Goal: Task Accomplishment & Management: Complete application form

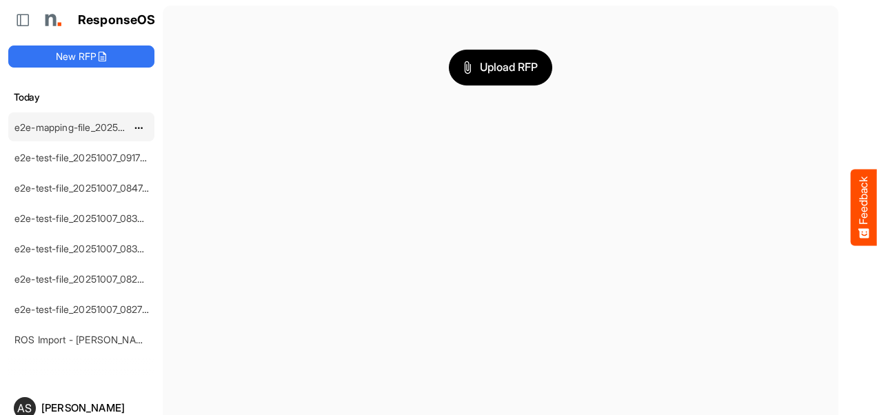
click at [81, 126] on link "e2e-mapping-file_20251007_092137" at bounding box center [93, 127] width 159 height 12
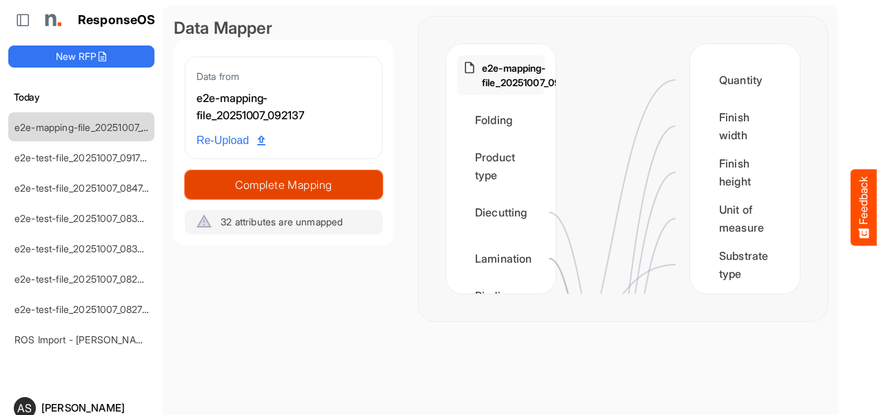
click at [252, 184] on span "Complete Mapping" at bounding box center [284, 184] width 197 height 19
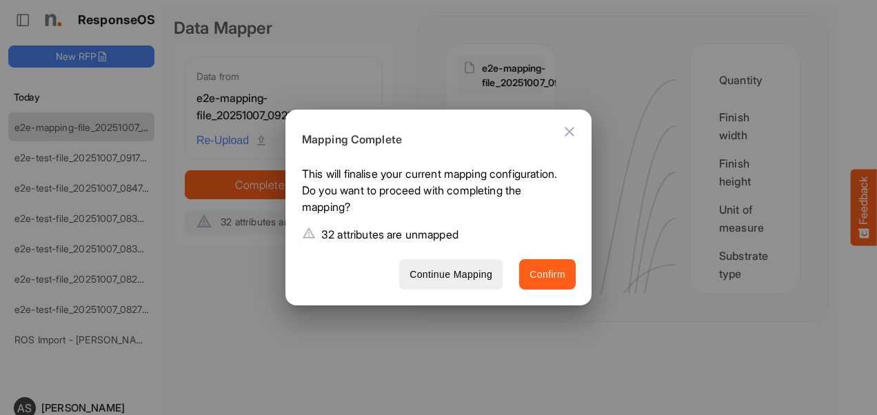
click at [531, 277] on span "Confirm" at bounding box center [548, 274] width 36 height 17
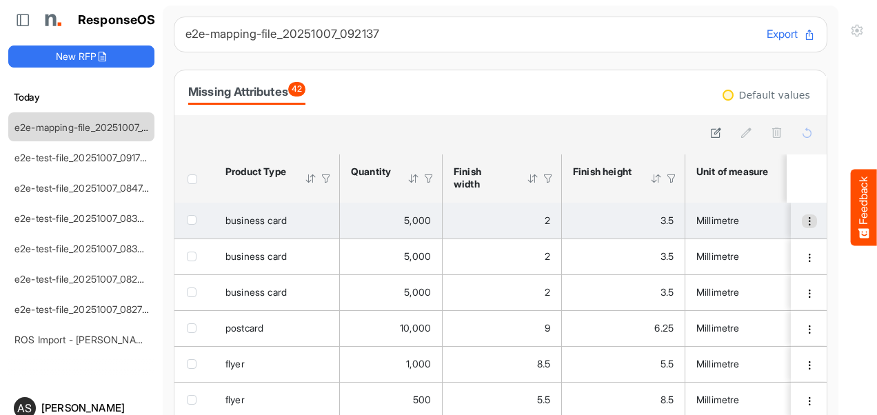
click at [802, 215] on button "dropdownbutton" at bounding box center [809, 222] width 15 height 14
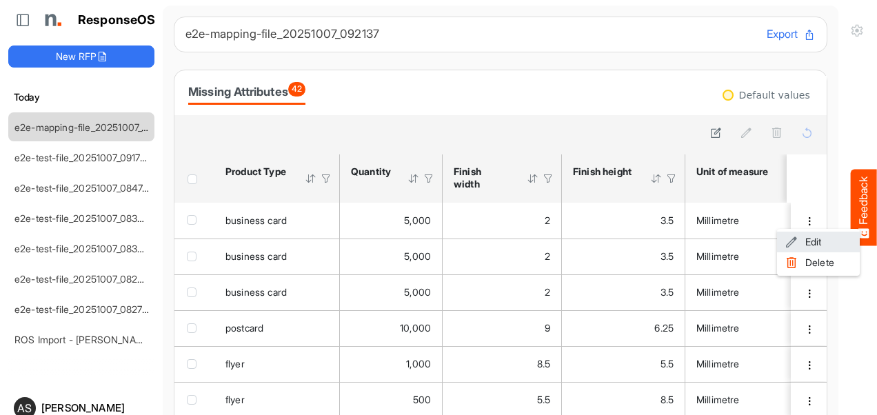
click at [800, 249] on li "Edit" at bounding box center [818, 242] width 83 height 21
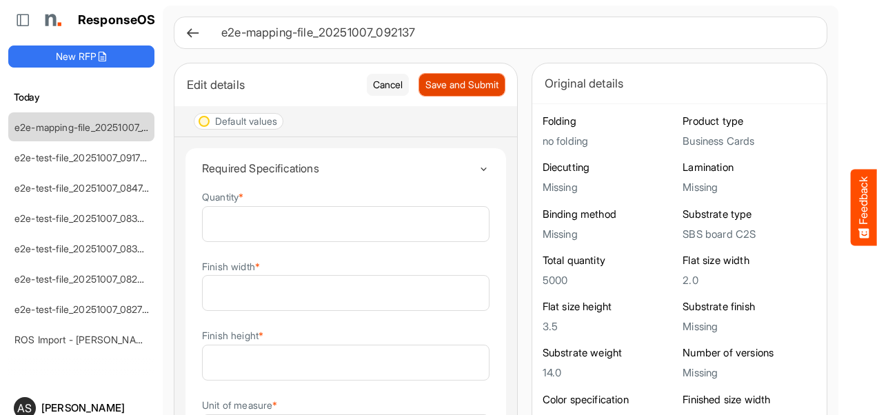
click at [426, 87] on span "Save and Submit" at bounding box center [462, 84] width 73 height 15
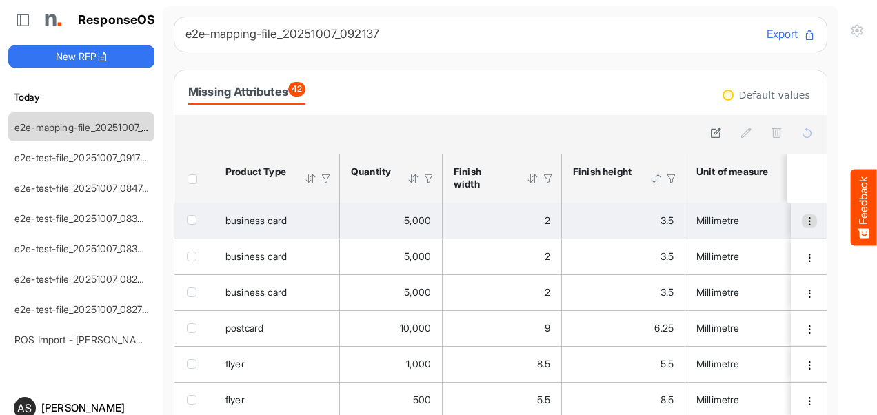
click at [805, 226] on span "dropdownbutton" at bounding box center [810, 222] width 10 height 10
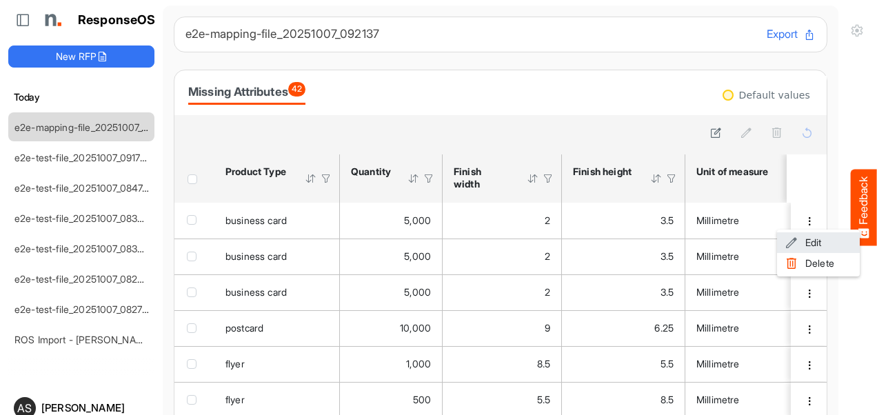
click at [796, 240] on span at bounding box center [792, 242] width 12 height 21
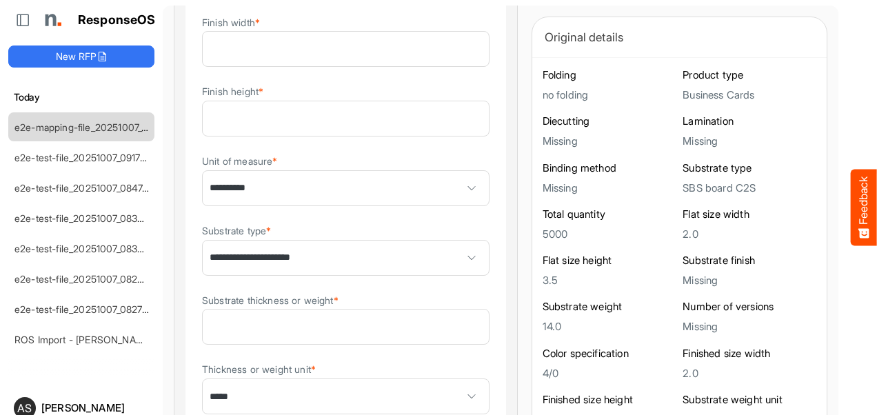
scroll to position [399, 0]
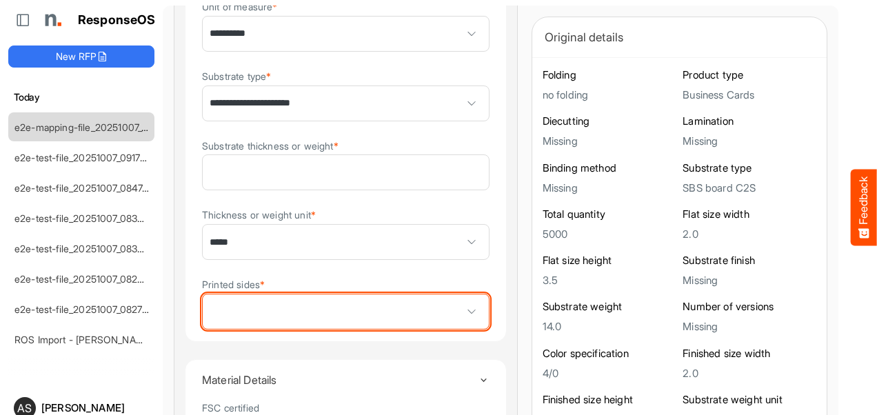
click at [300, 326] on span at bounding box center [346, 312] width 286 height 34
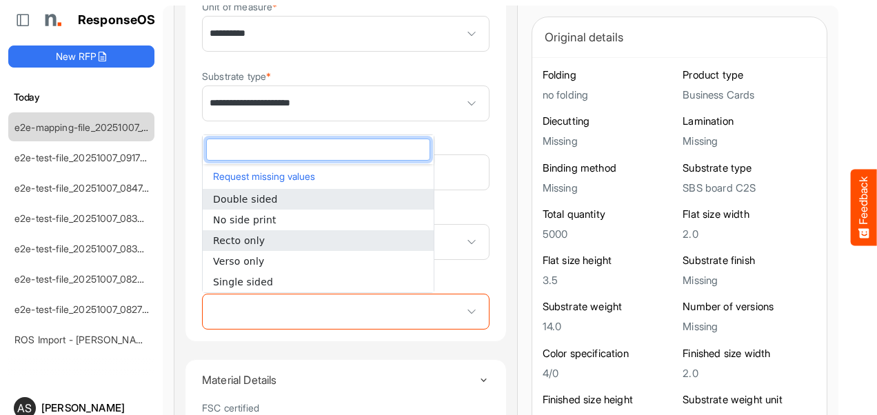
click at [241, 243] on span "Recto only" at bounding box center [239, 240] width 52 height 11
type input "**********"
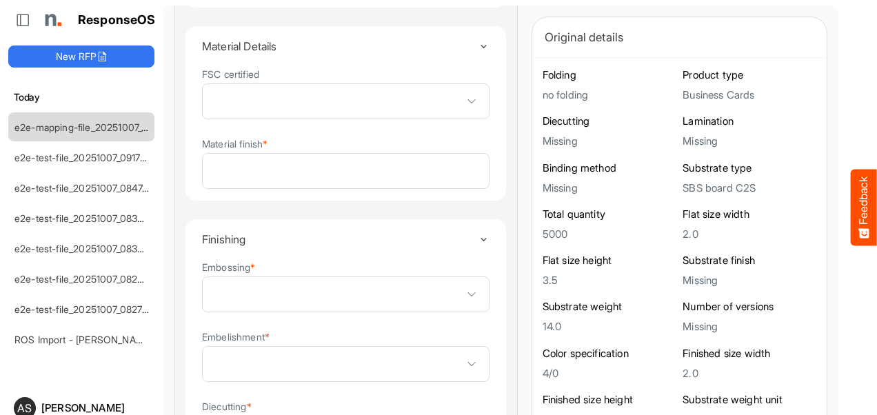
scroll to position [739, 0]
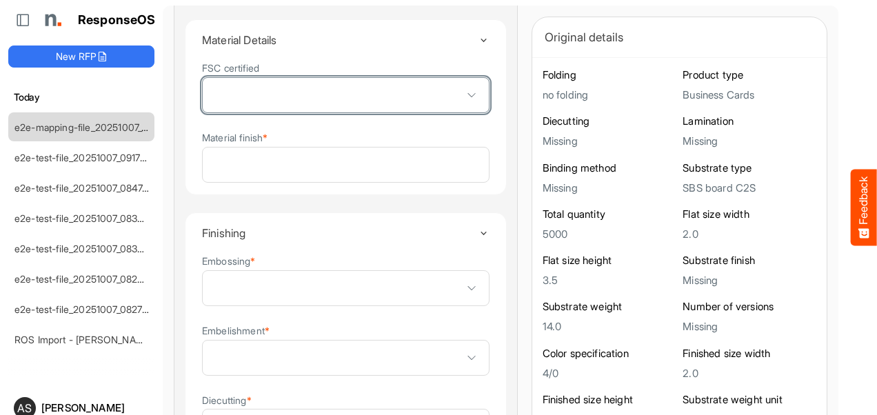
click at [462, 99] on span at bounding box center [472, 95] width 21 height 21
click at [393, 119] on li "True" at bounding box center [318, 125] width 231 height 21
type input "****"
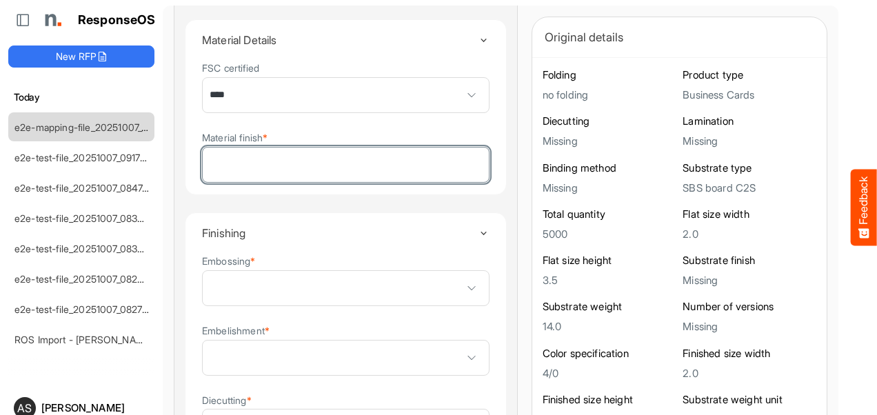
click at [355, 177] on input "Material finish *" at bounding box center [346, 165] width 286 height 34
type input "****"
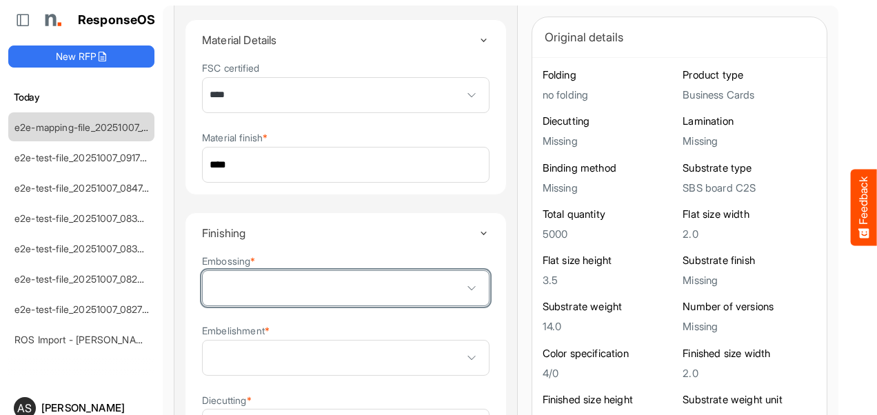
click at [280, 277] on span at bounding box center [346, 288] width 286 height 34
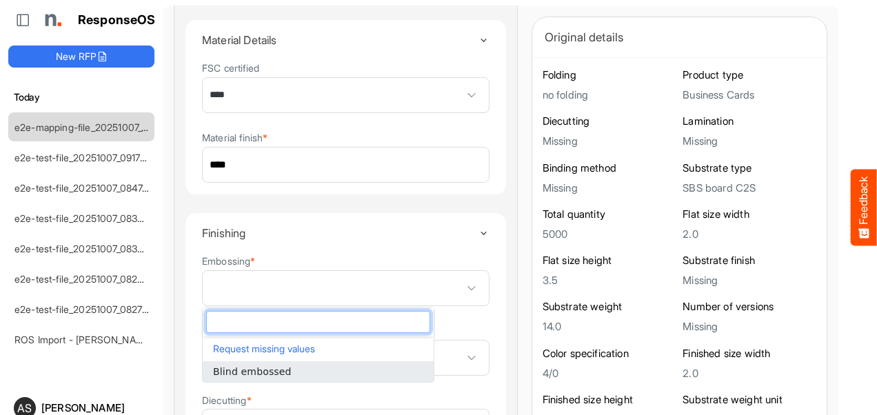
click at [247, 373] on span "Blind embossed" at bounding box center [252, 371] width 79 height 11
type input "**********"
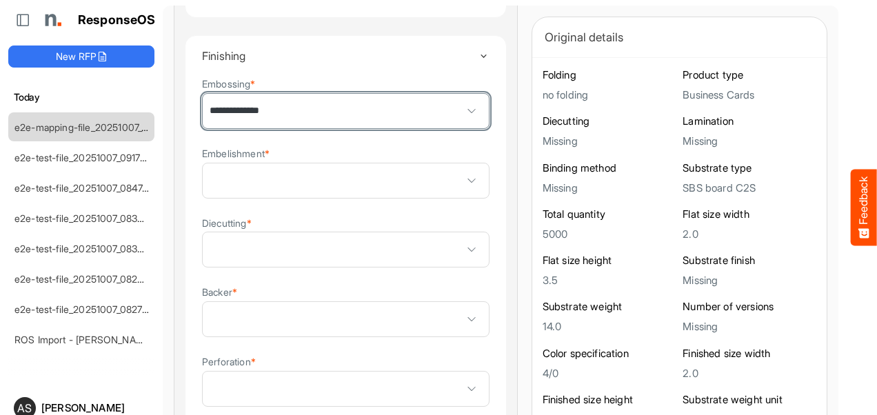
scroll to position [940, 0]
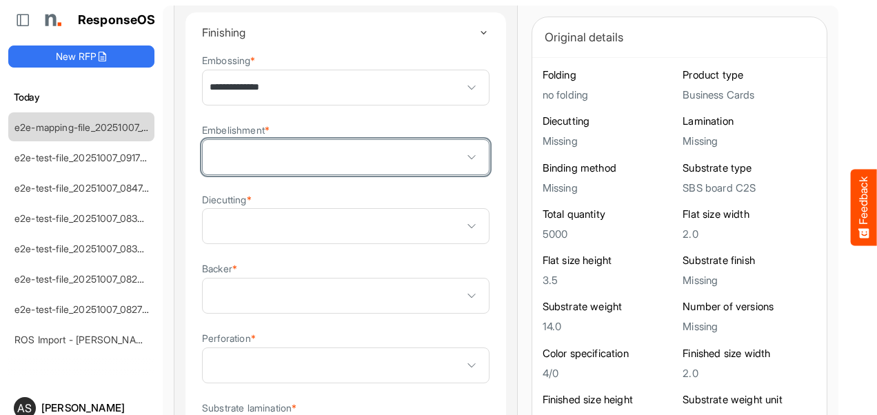
click at [462, 156] on span at bounding box center [472, 157] width 21 height 21
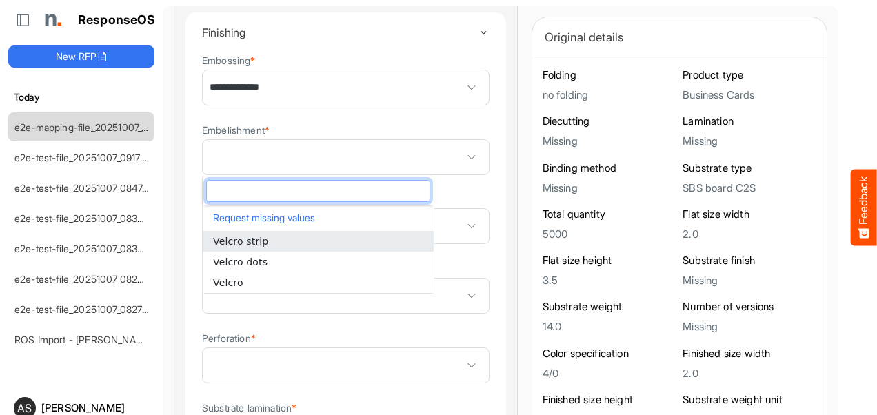
click at [277, 243] on li "Velcro strip" at bounding box center [318, 241] width 231 height 21
type input "**********"
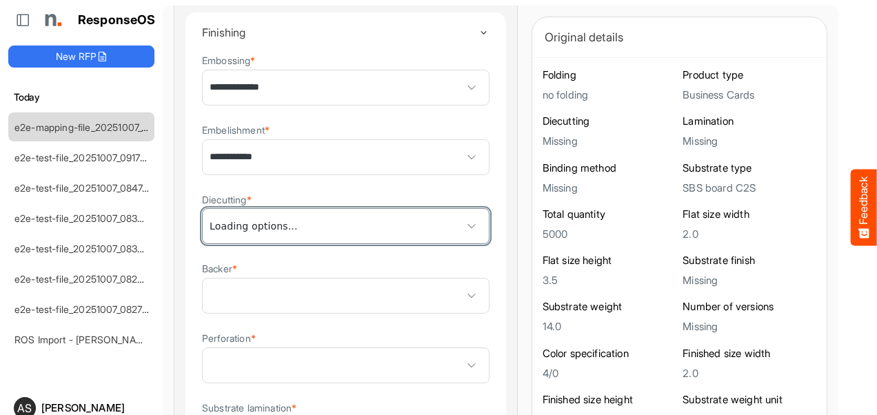
click at [267, 233] on span at bounding box center [346, 226] width 286 height 34
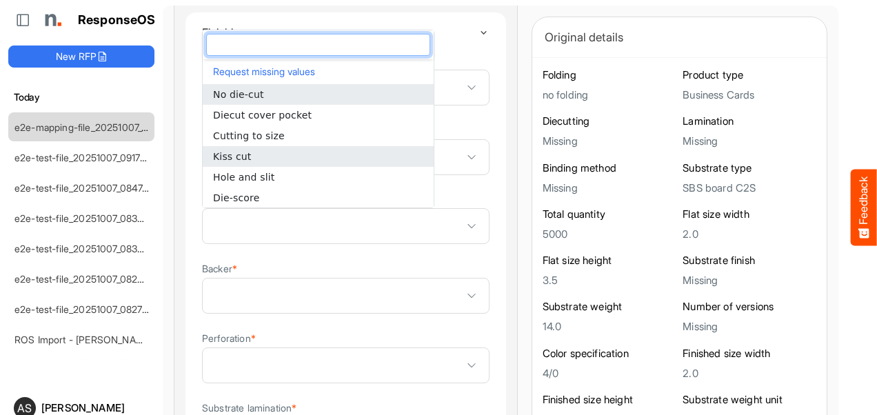
click at [240, 151] on span "Kiss cut" at bounding box center [232, 156] width 38 height 11
type input "********"
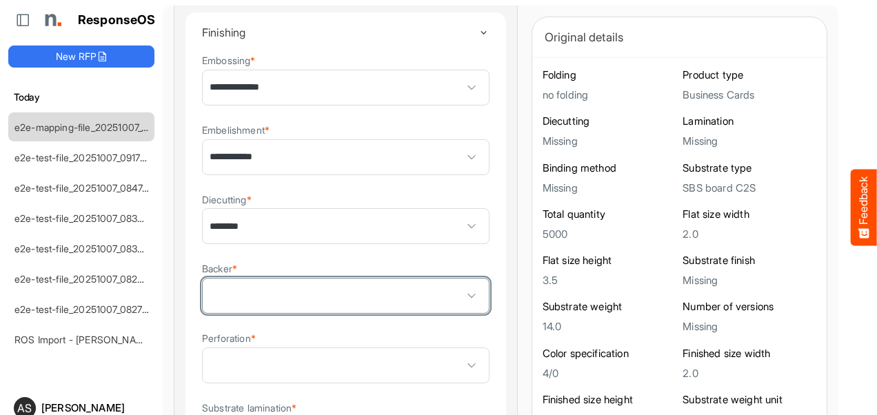
click at [304, 295] on span at bounding box center [346, 296] width 286 height 34
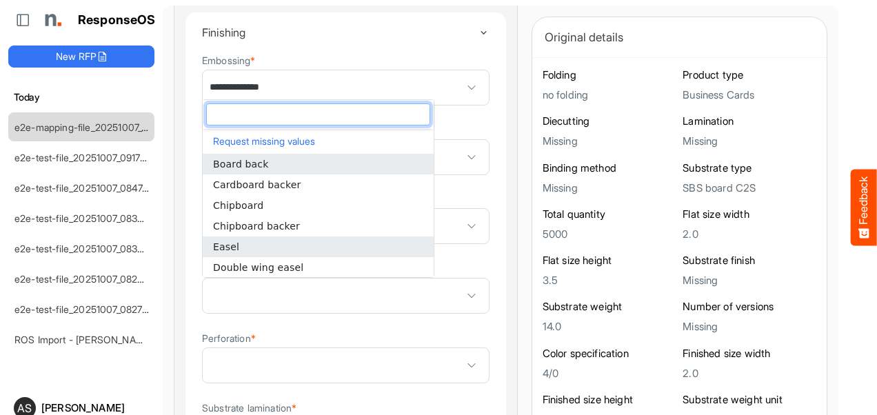
click at [231, 253] on li "Easel" at bounding box center [318, 247] width 231 height 21
type input "*****"
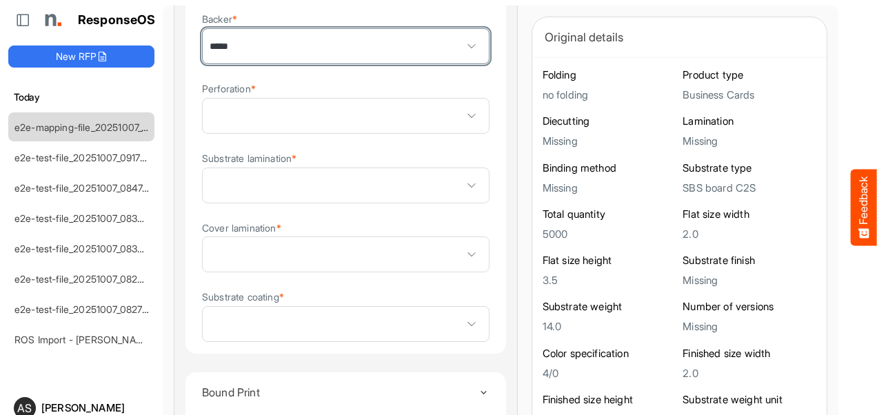
scroll to position [1196, 0]
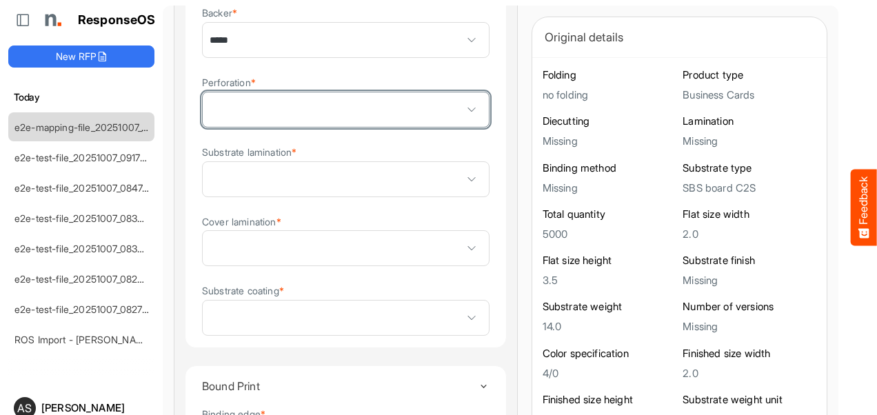
click at [364, 121] on span at bounding box center [346, 109] width 286 height 34
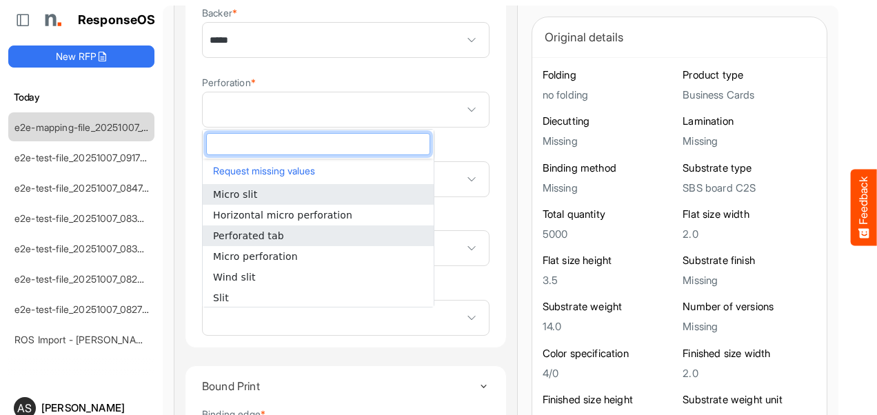
click at [257, 230] on span "Perforated tab" at bounding box center [248, 235] width 71 height 11
type input "**********"
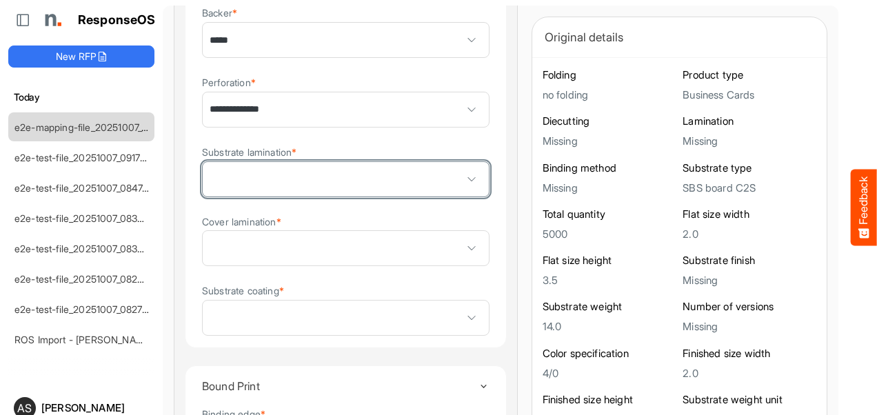
click at [259, 189] on span at bounding box center [346, 179] width 286 height 34
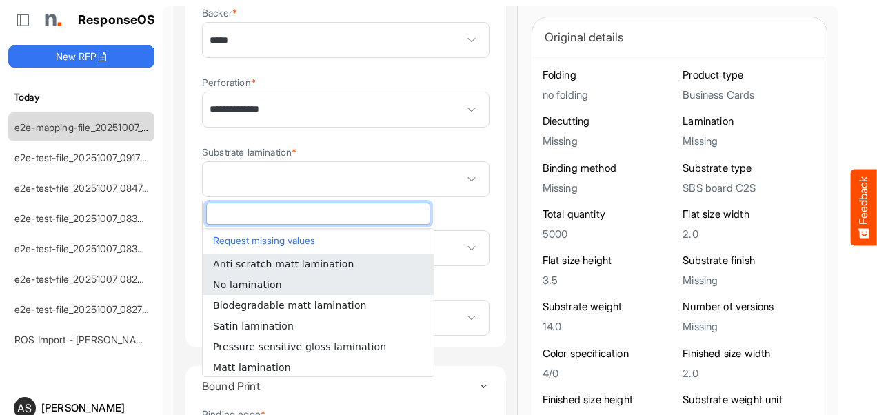
click at [241, 283] on span "No lamination" at bounding box center [247, 284] width 69 height 11
type input "**********"
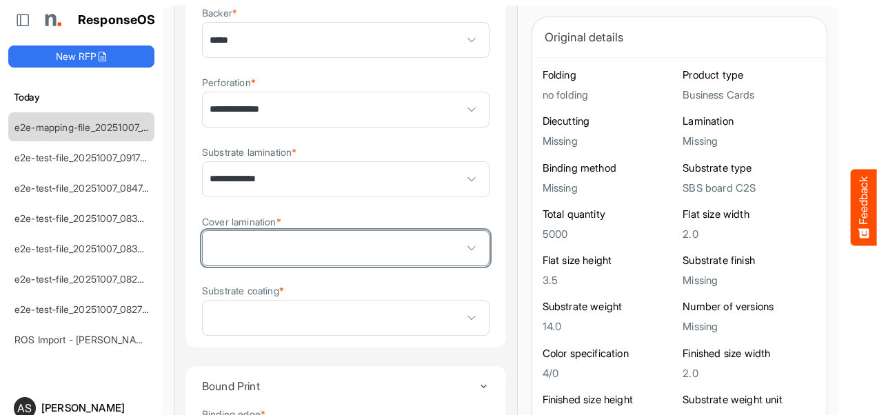
click at [248, 241] on span at bounding box center [346, 248] width 286 height 34
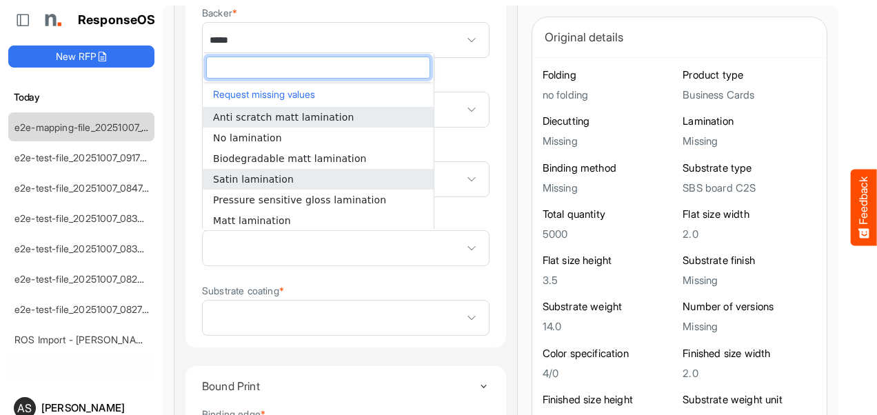
click at [250, 181] on span "Satin lamination" at bounding box center [253, 179] width 81 height 11
type input "**********"
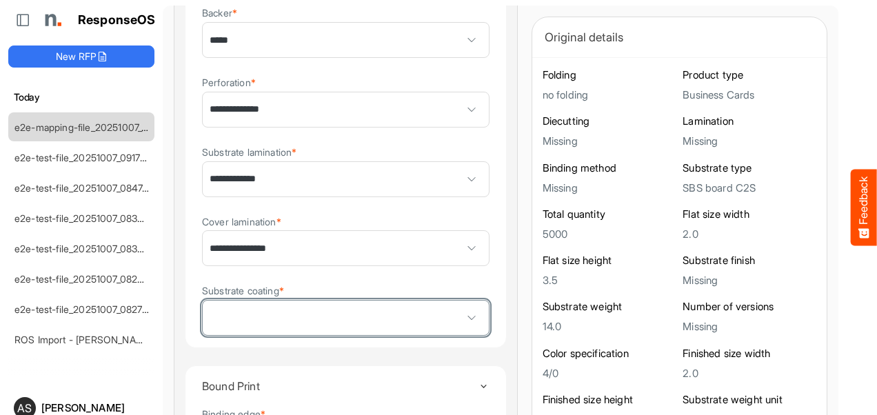
click at [273, 317] on span at bounding box center [346, 318] width 286 height 34
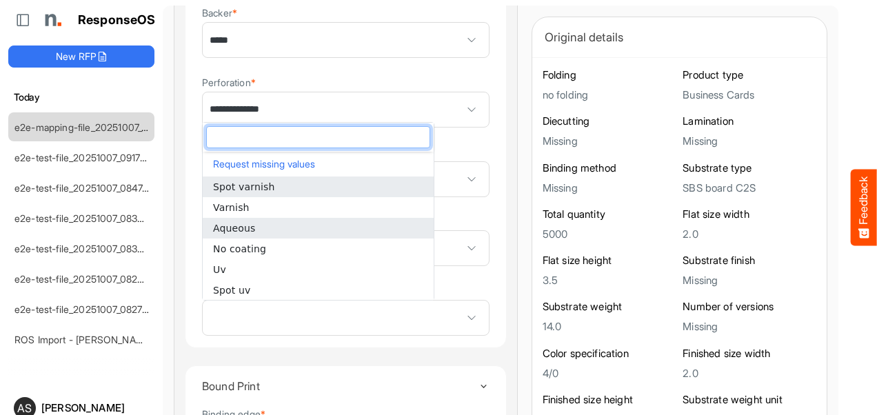
click at [227, 230] on span "Aqueous" at bounding box center [234, 228] width 43 height 11
type input "*******"
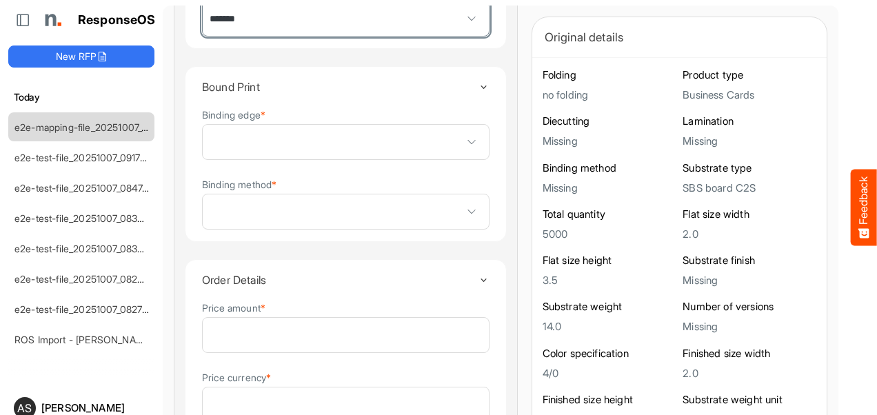
scroll to position [1509, 0]
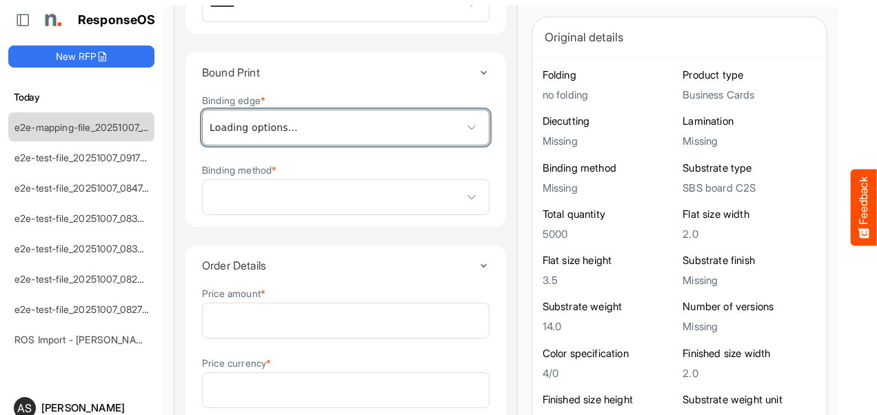
click at [462, 130] on span at bounding box center [472, 127] width 21 height 21
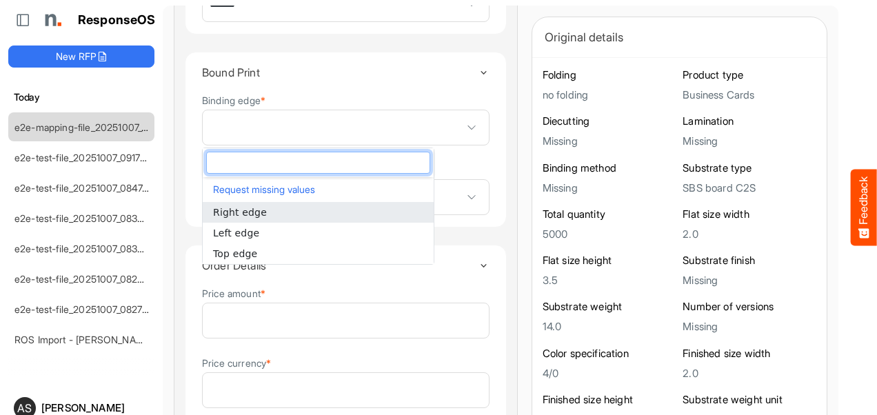
drag, startPoint x: 272, startPoint y: 205, endPoint x: 269, endPoint y: 211, distance: 7.1
click at [269, 211] on li "Right edge" at bounding box center [318, 212] width 231 height 21
type input "**********"
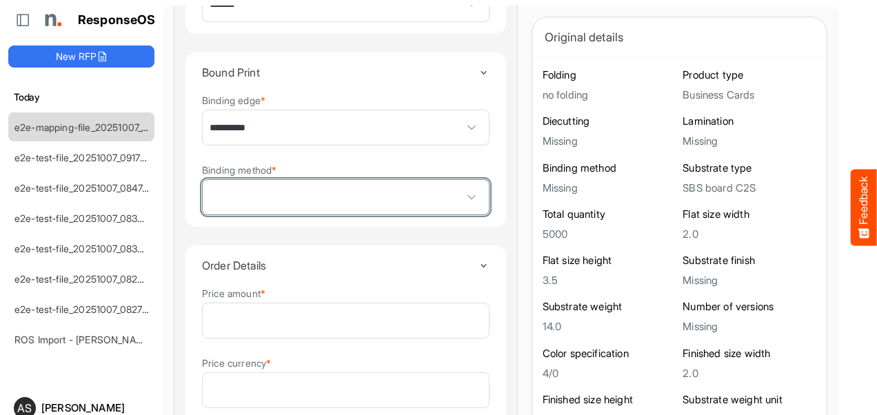
click at [269, 211] on span at bounding box center [346, 197] width 286 height 34
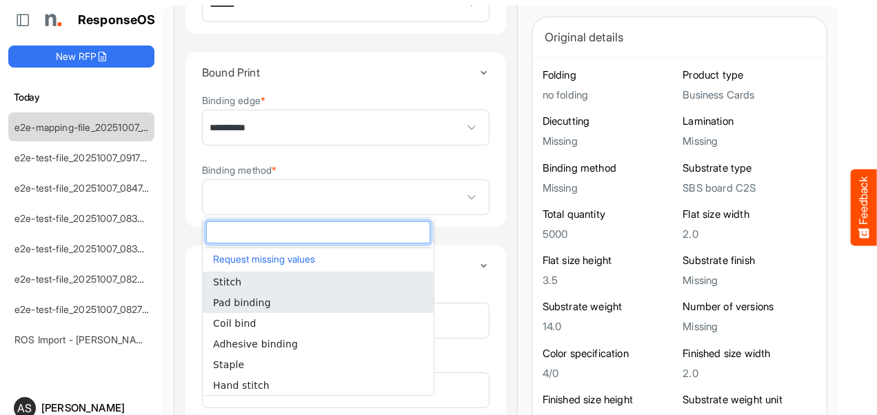
click at [239, 309] on li "Pad binding" at bounding box center [318, 302] width 231 height 21
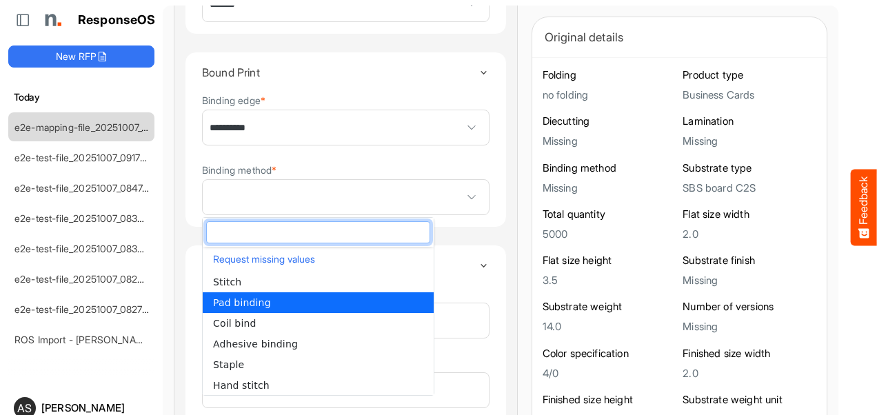
type input "**********"
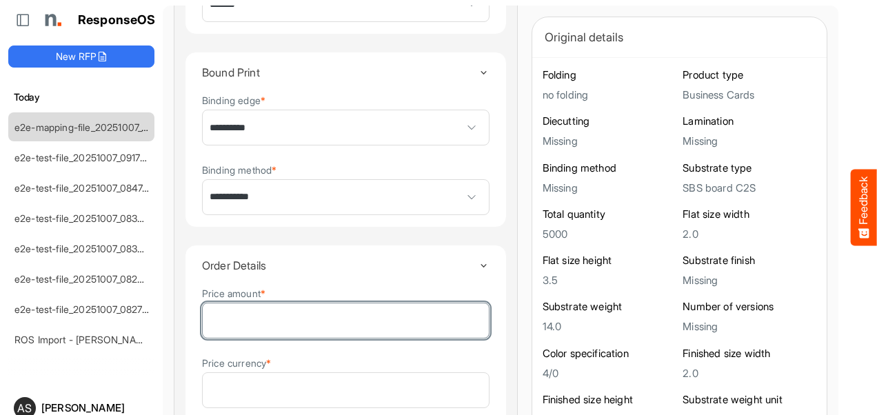
click at [272, 337] on input "Price amount *" at bounding box center [346, 321] width 286 height 34
click at [261, 326] on input "Price amount *" at bounding box center [346, 321] width 286 height 34
type input "***"
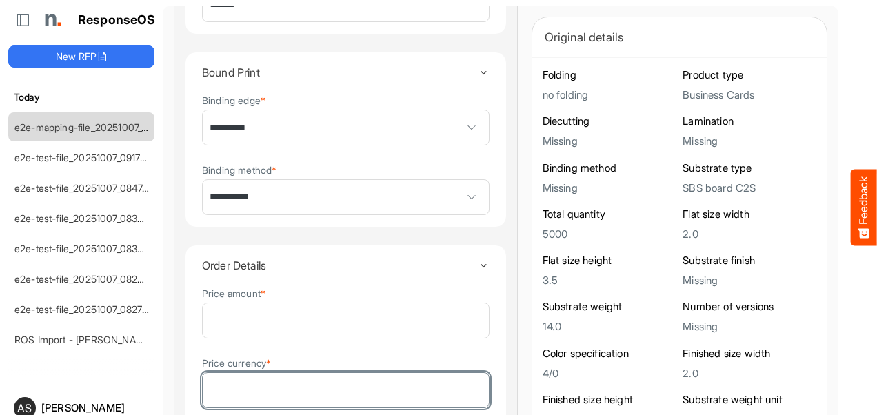
click at [253, 390] on input "Price currency *" at bounding box center [346, 390] width 286 height 34
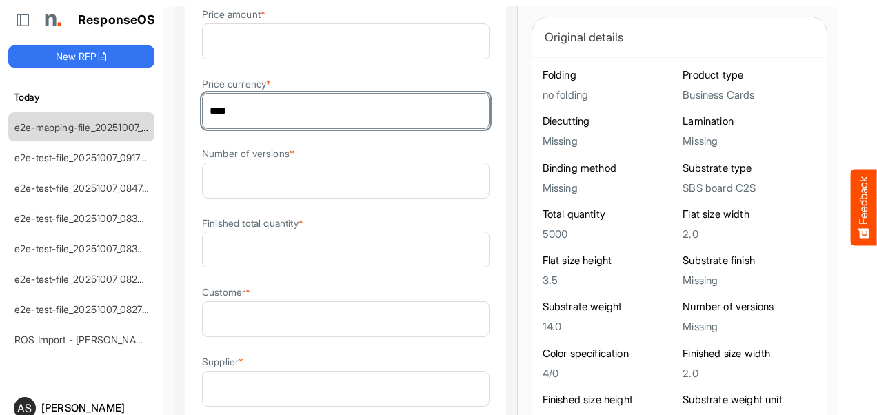
scroll to position [1801, 0]
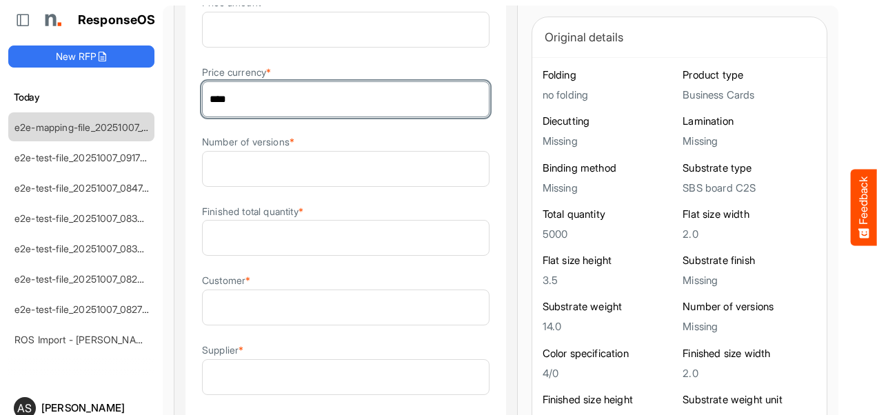
type input "****"
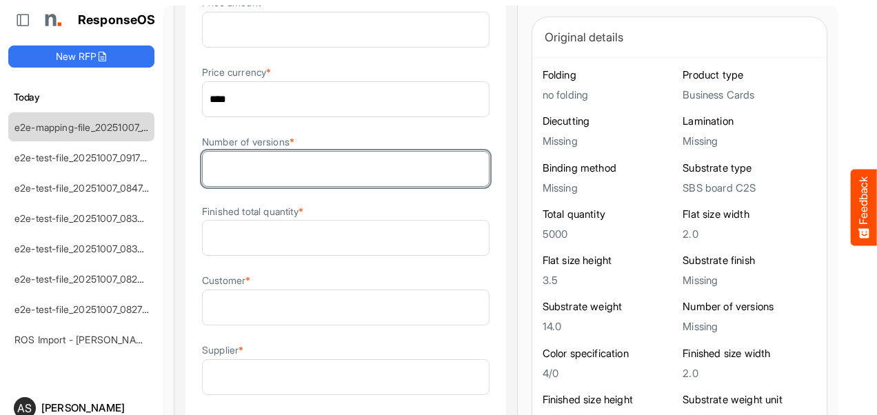
click at [343, 175] on input "Number of versions *" at bounding box center [346, 169] width 286 height 34
type input "*"
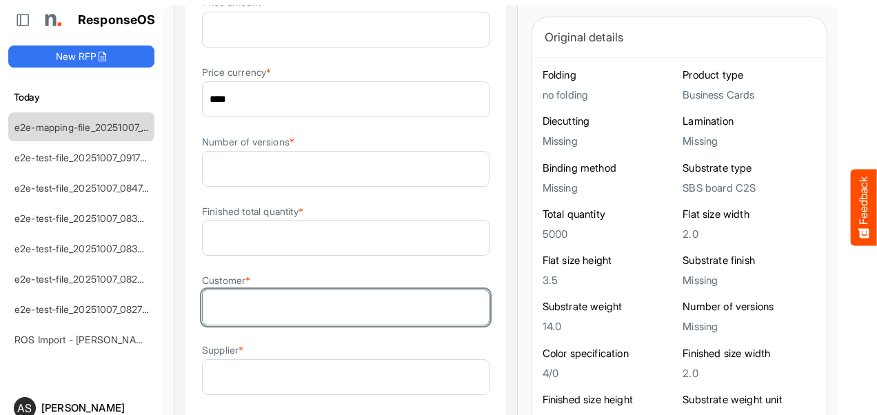
click at [266, 310] on input "Customer *" at bounding box center [346, 307] width 286 height 34
type input "***"
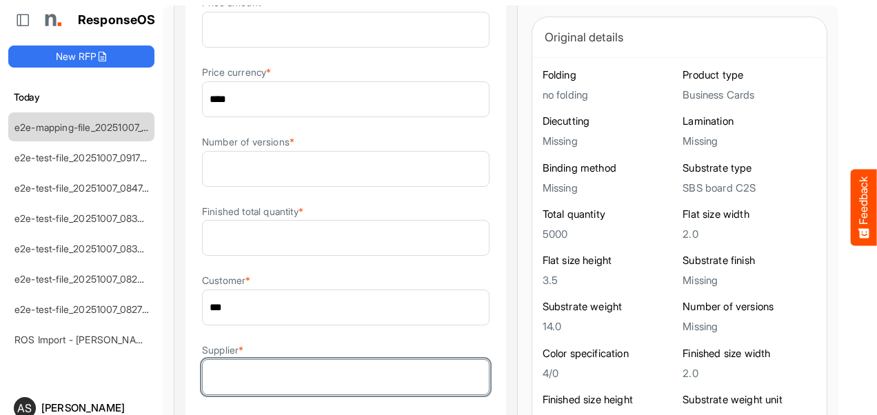
click at [301, 384] on input "Supplier *" at bounding box center [346, 377] width 286 height 34
type input "***"
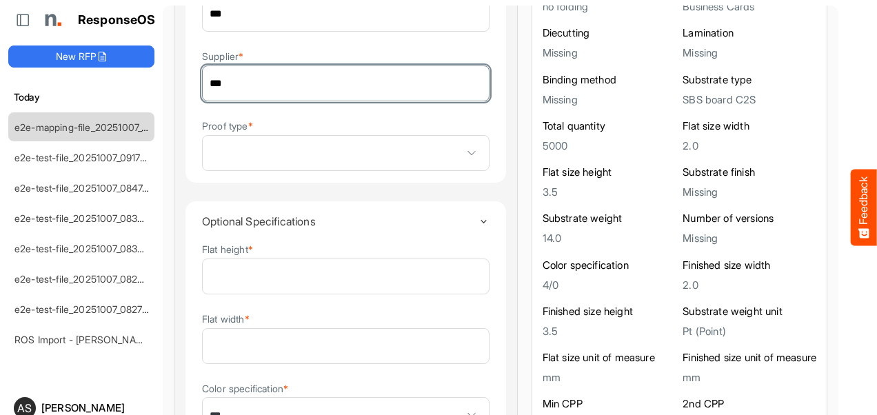
scroll to position [2097, 0]
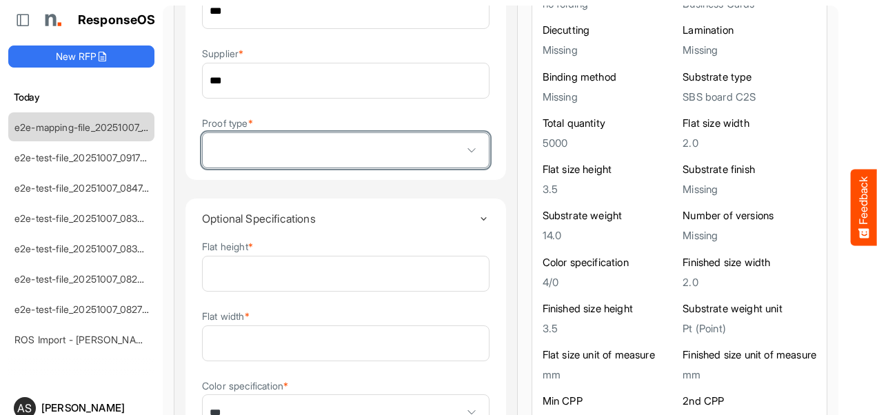
click at [378, 157] on span at bounding box center [346, 150] width 286 height 34
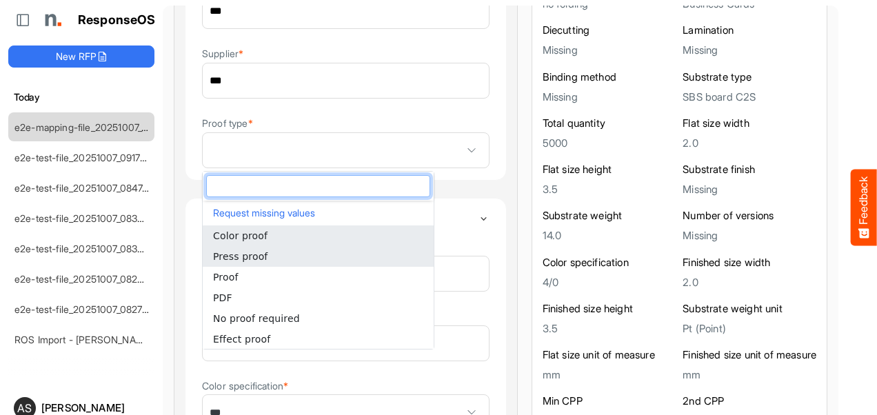
click at [283, 250] on li "Press proof" at bounding box center [318, 256] width 231 height 21
type input "**********"
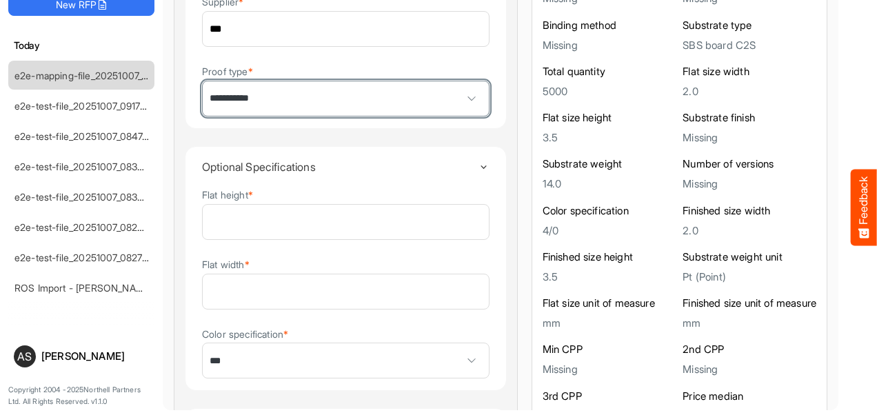
scroll to position [2225, 0]
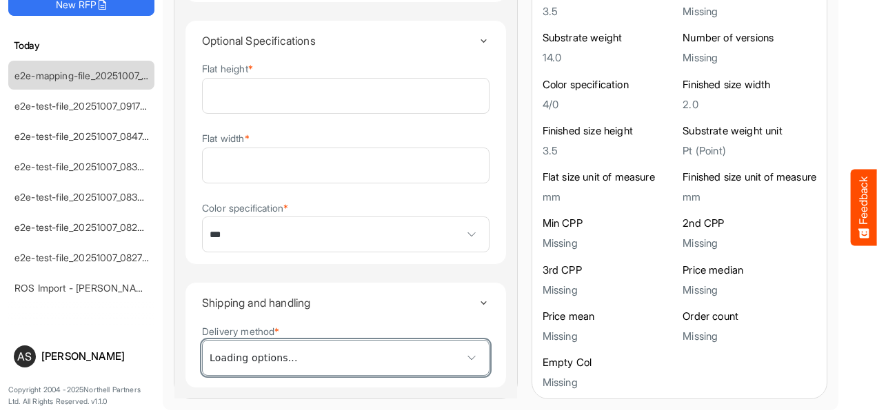
click at [317, 366] on span at bounding box center [346, 358] width 286 height 34
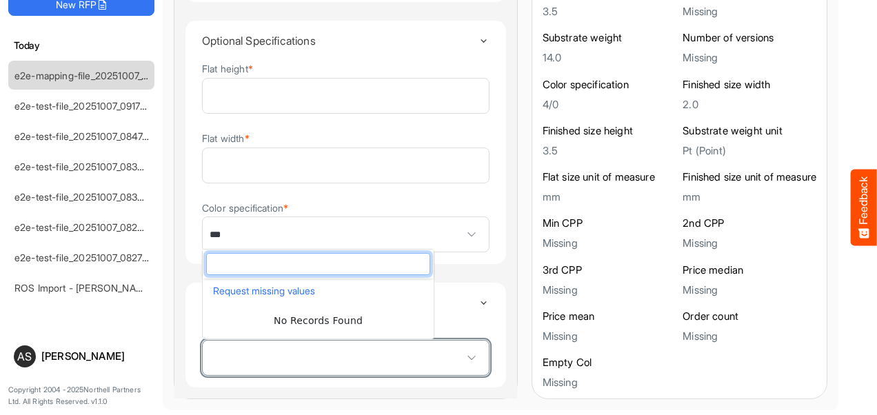
click at [268, 352] on span at bounding box center [346, 358] width 286 height 34
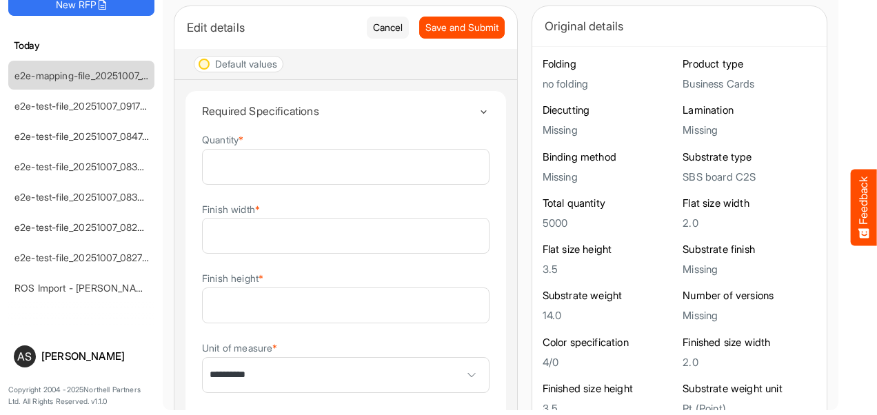
scroll to position [0, 0]
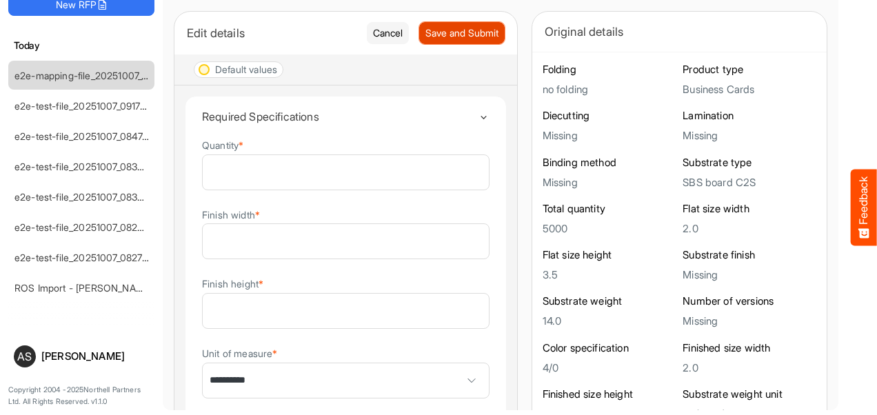
click at [426, 31] on span "Save and Submit" at bounding box center [462, 33] width 73 height 15
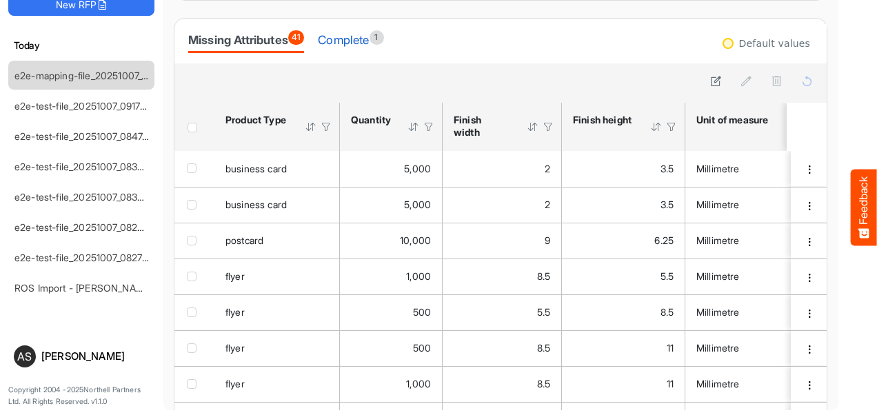
click at [366, 46] on div "Complete 1" at bounding box center [351, 39] width 66 height 19
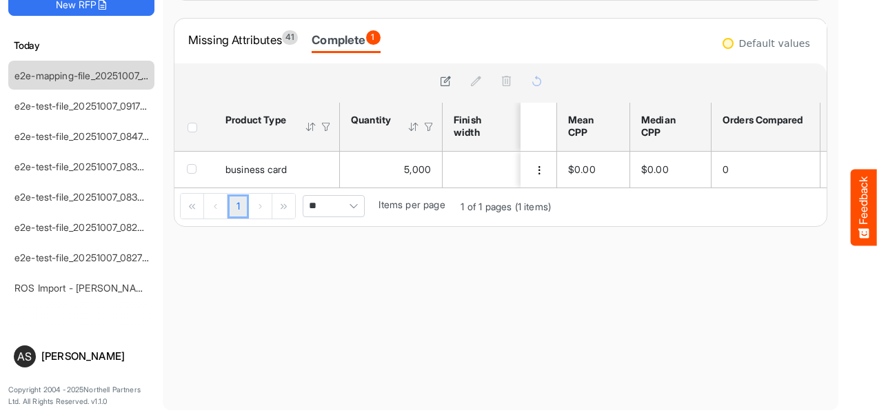
click at [283, 210] on div "Pager Container" at bounding box center [283, 206] width 23 height 25
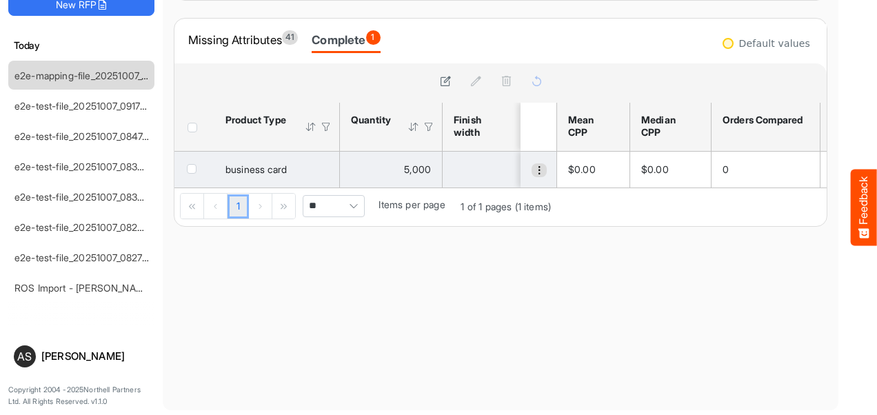
click at [532, 175] on button "dropdownbutton" at bounding box center [539, 170] width 15 height 14
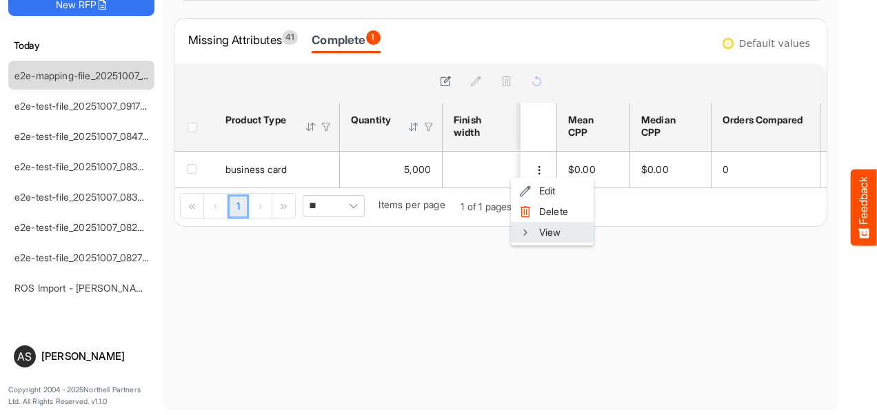
click at [534, 241] on li "View" at bounding box center [552, 232] width 83 height 21
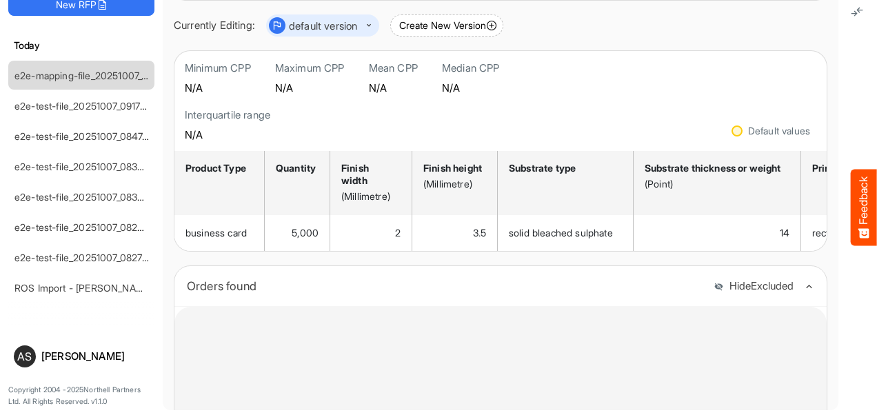
click at [101, 148] on li "e2e-test-file_20251007_084748" at bounding box center [81, 136] width 146 height 30
click at [94, 140] on div "e2e-test-file_20251007_084748" at bounding box center [70, 136] width 123 height 28
click at [92, 135] on link "e2e-test-file_20251007_084748" at bounding box center [84, 136] width 140 height 12
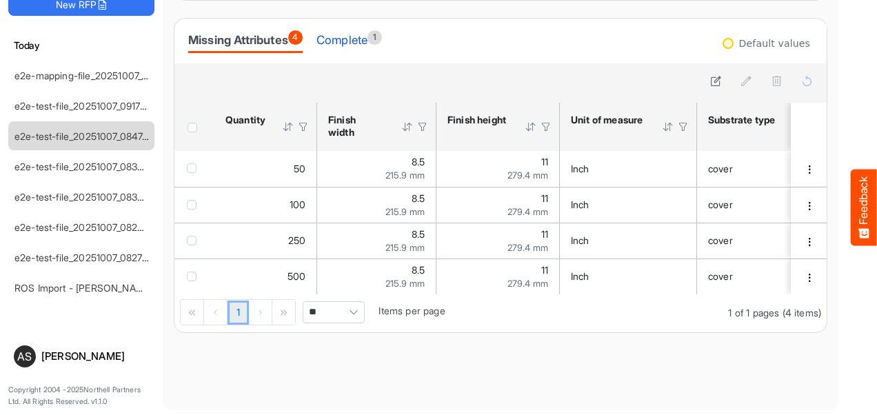
click at [352, 41] on div "Complete 1" at bounding box center [350, 39] width 66 height 19
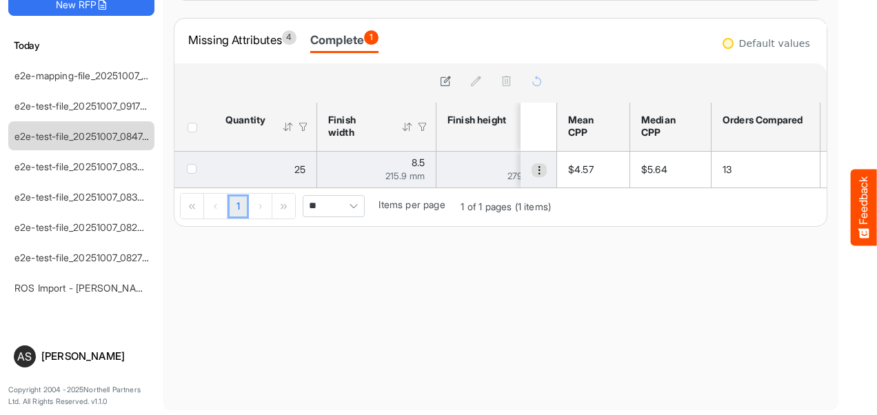
click at [532, 175] on button "dropdownbutton" at bounding box center [539, 170] width 15 height 14
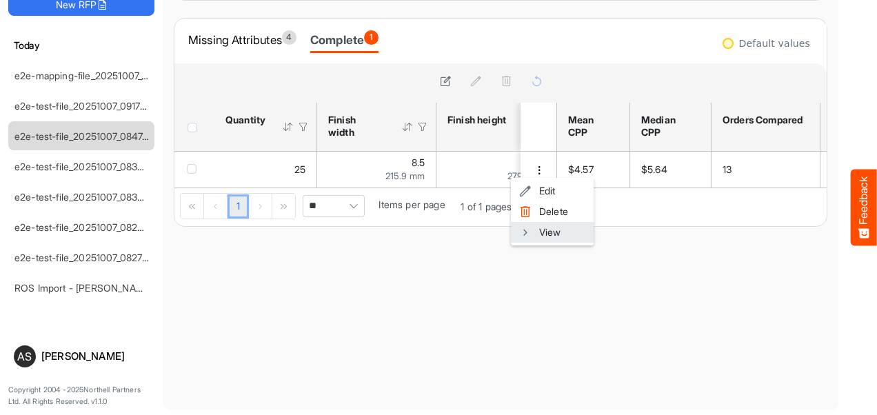
click at [534, 228] on li "View" at bounding box center [552, 232] width 83 height 21
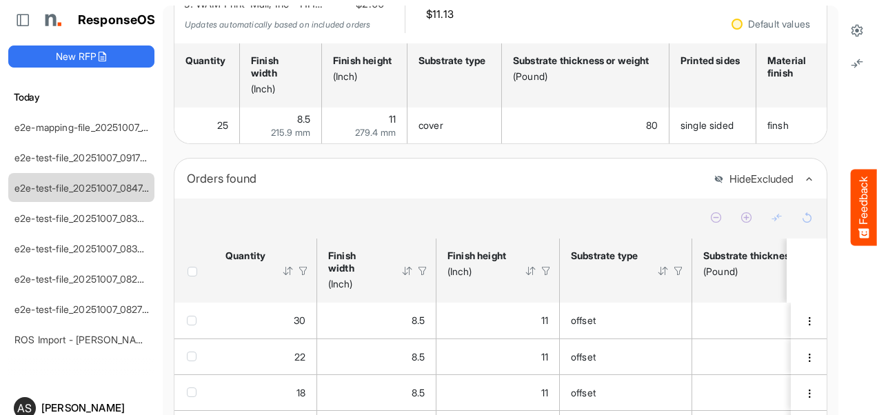
scroll to position [174, 0]
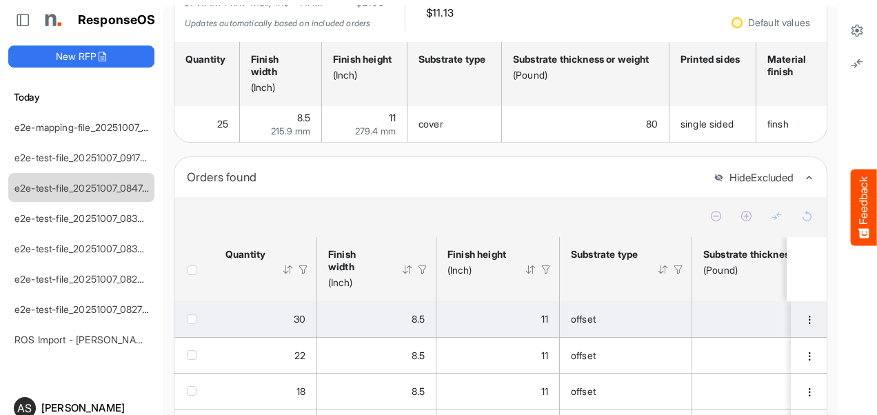
click at [190, 324] on span "checkbox" at bounding box center [192, 320] width 10 height 10
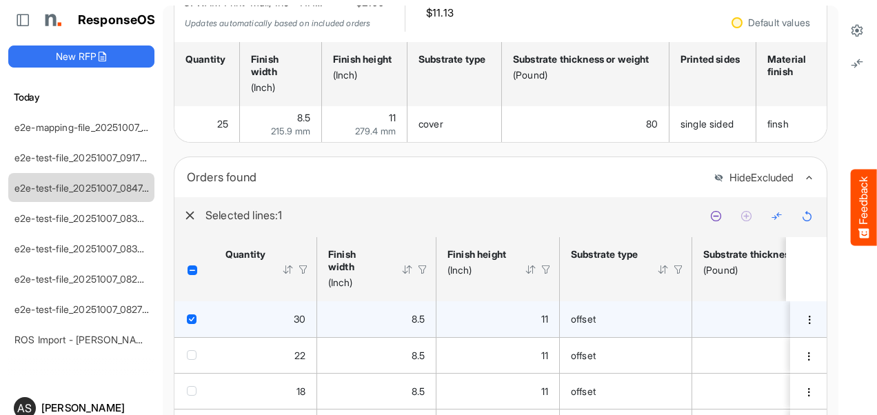
click at [192, 221] on icon "button" at bounding box center [190, 215] width 10 height 10
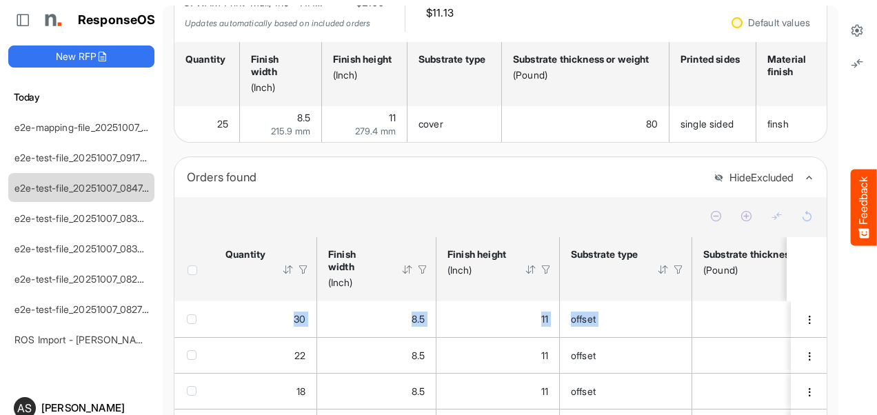
drag, startPoint x: 801, startPoint y: 313, endPoint x: 795, endPoint y: 288, distance: 25.4
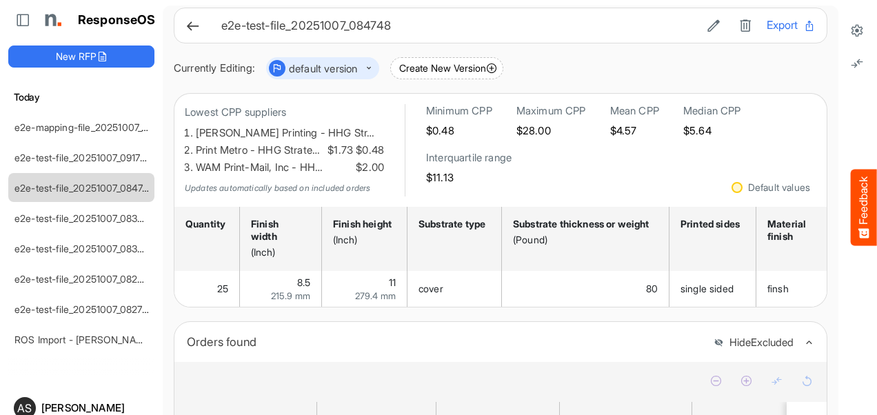
scroll to position [379, 0]
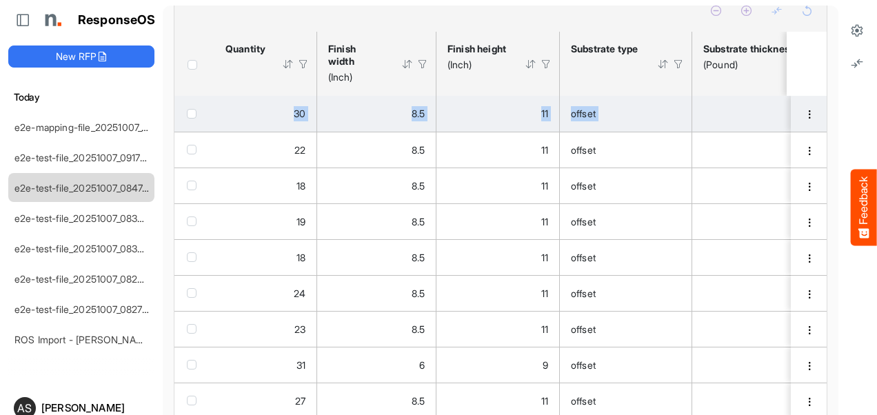
click at [677, 121] on div "offset" at bounding box center [626, 113] width 110 height 15
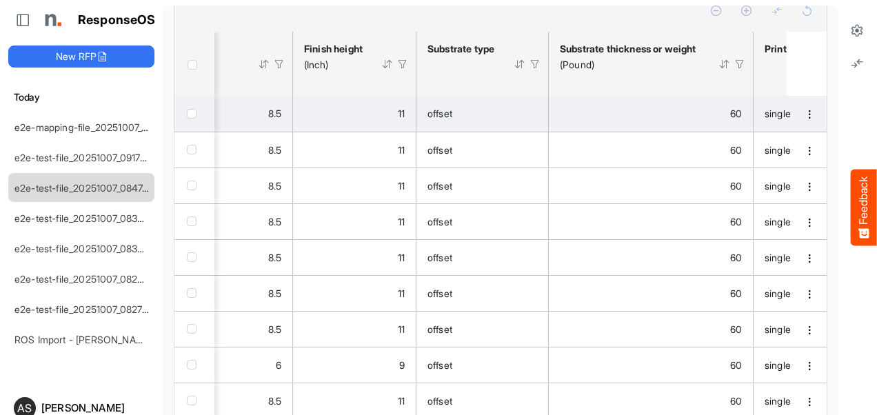
scroll to position [0, 2993]
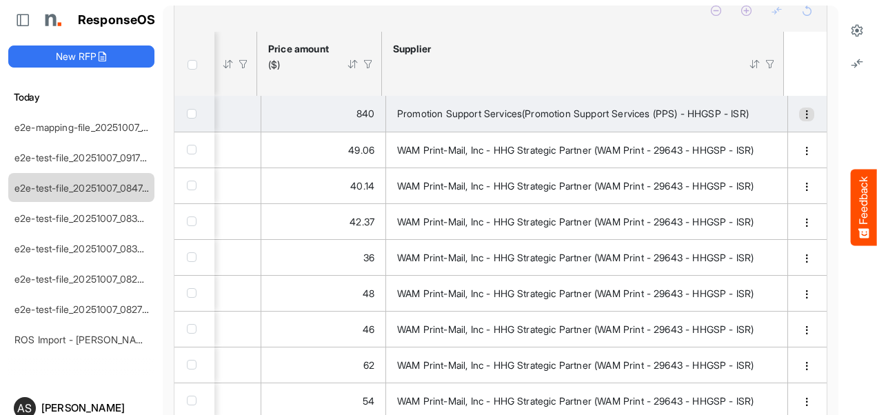
click at [802, 119] on span "dropdownbutton" at bounding box center [807, 115] width 10 height 10
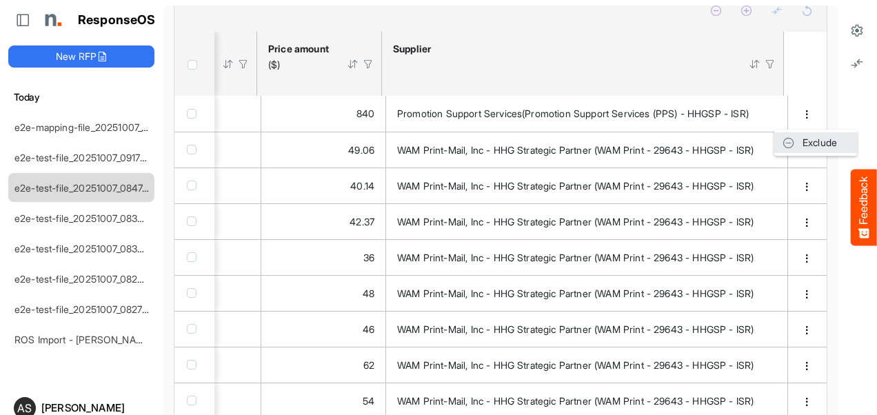
click at [793, 146] on span at bounding box center [789, 142] width 12 height 21
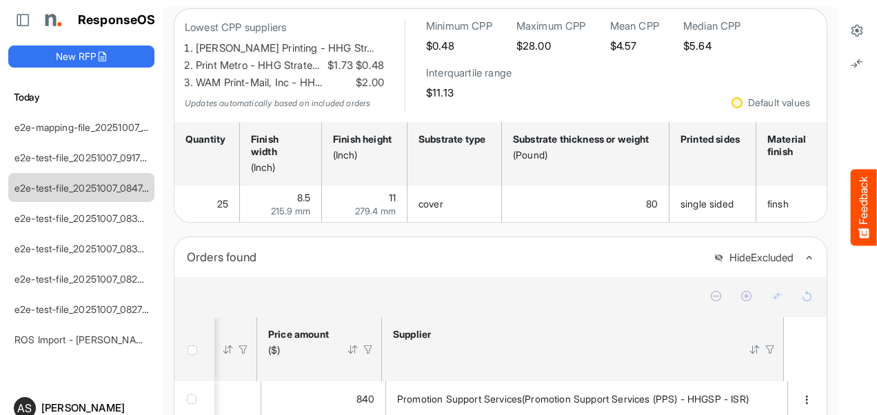
scroll to position [98, 0]
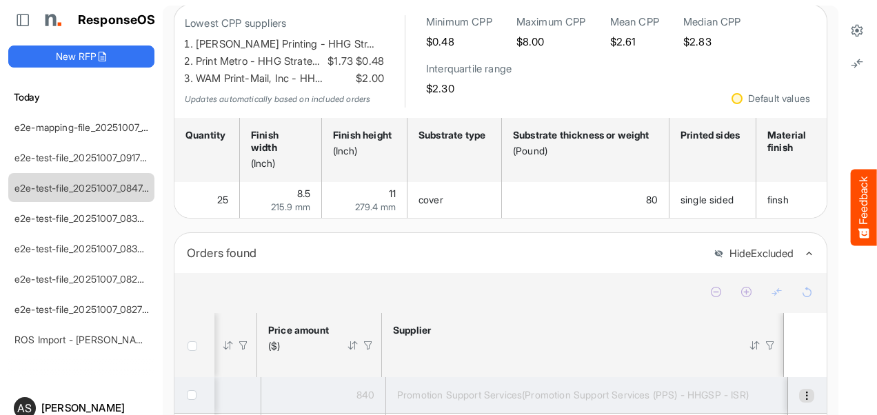
click at [802, 401] on span "dropdownbutton" at bounding box center [807, 396] width 10 height 10
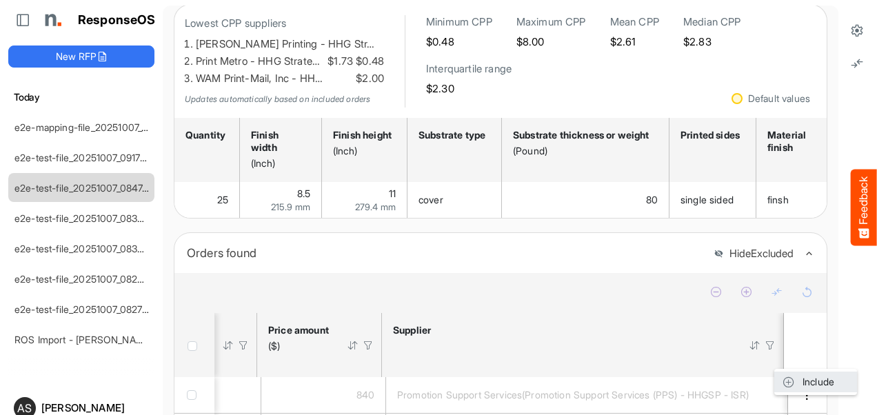
click at [786, 385] on span at bounding box center [789, 382] width 12 height 21
